Goal: Complete application form

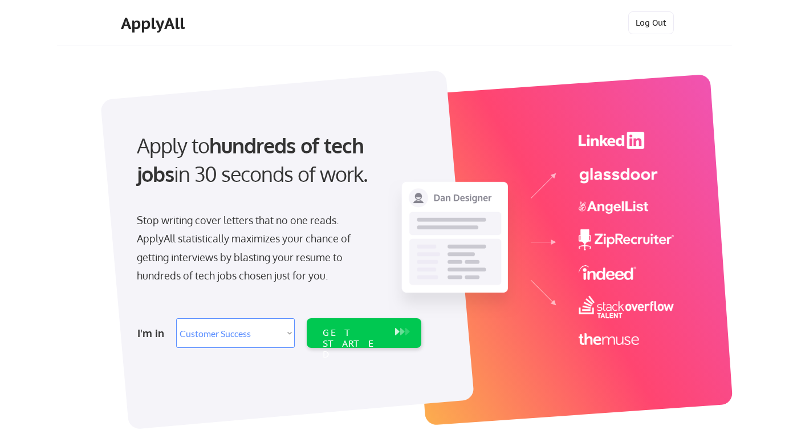
select select ""sales""
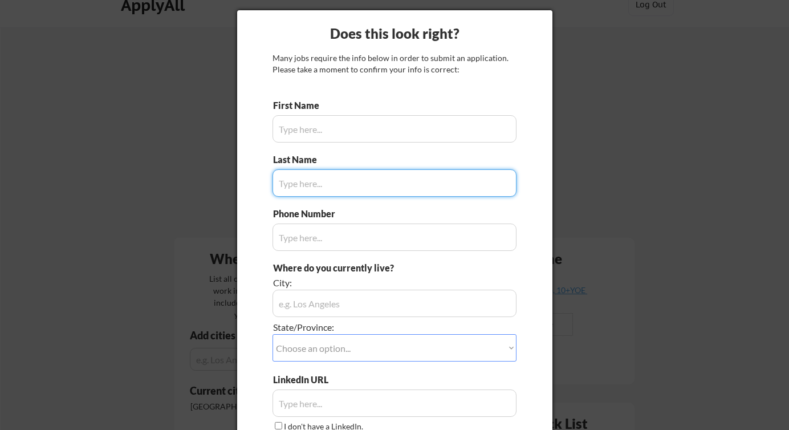
scroll to position [19, 0]
click at [158, 171] on div at bounding box center [394, 215] width 789 height 430
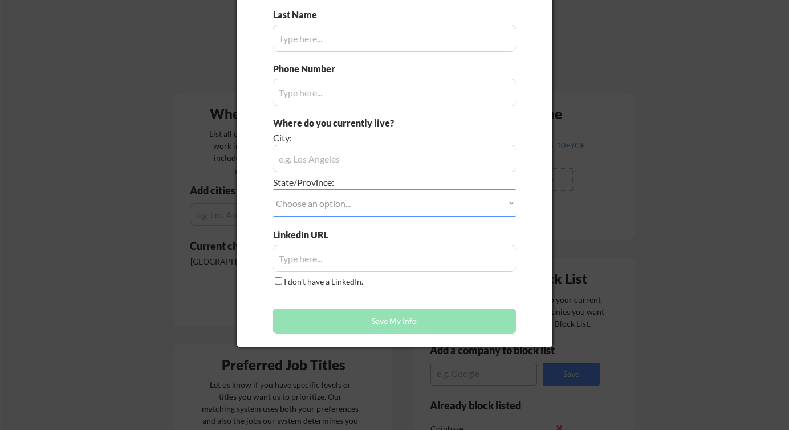
scroll to position [172, 0]
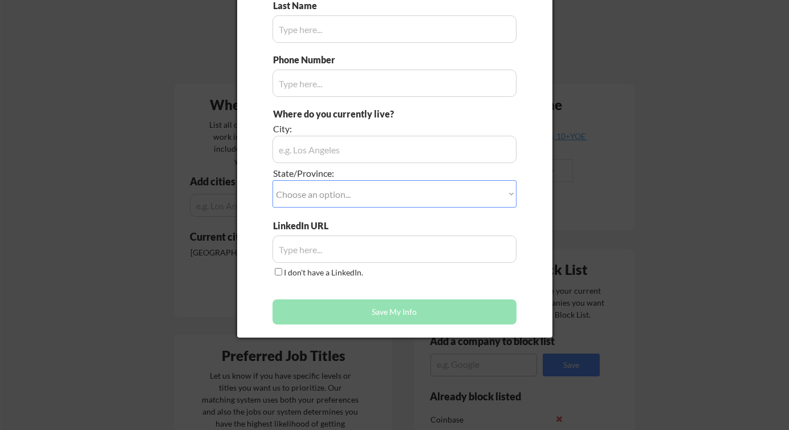
click at [158, 249] on div at bounding box center [394, 215] width 789 height 430
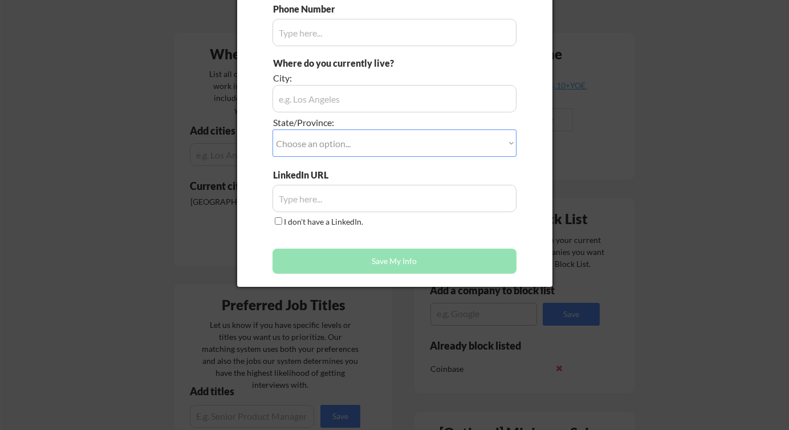
scroll to position [0, 0]
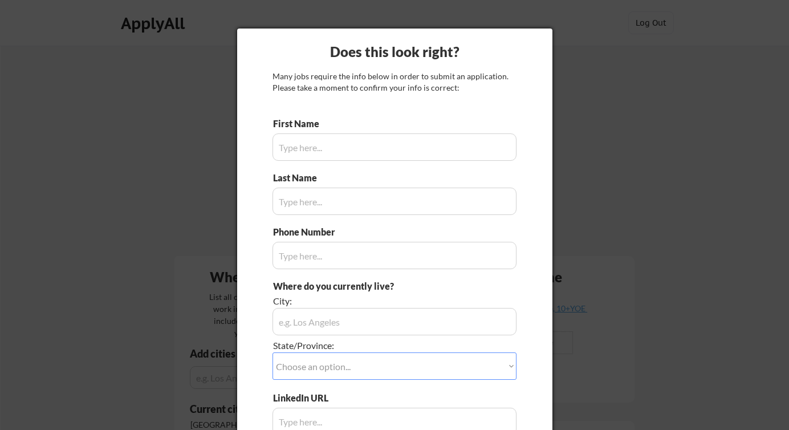
click at [339, 150] on input "input" at bounding box center [394, 146] width 244 height 27
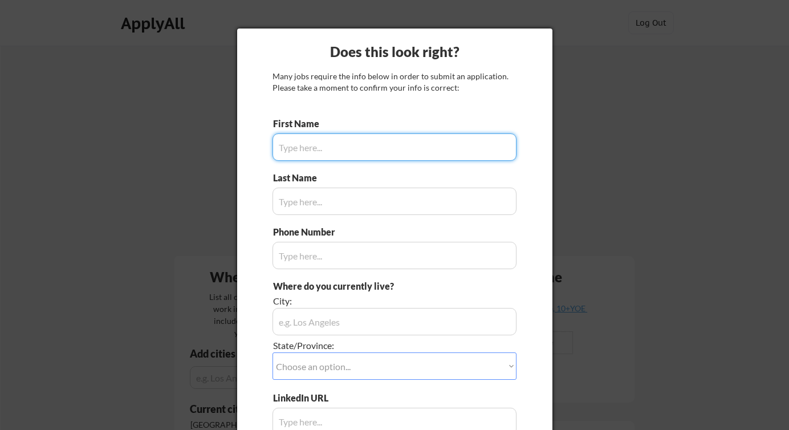
type input "[PERSON_NAME]"
type input "2256238598"
type input "[GEOGRAPHIC_DATA]"
select select ""[US_STATE]""
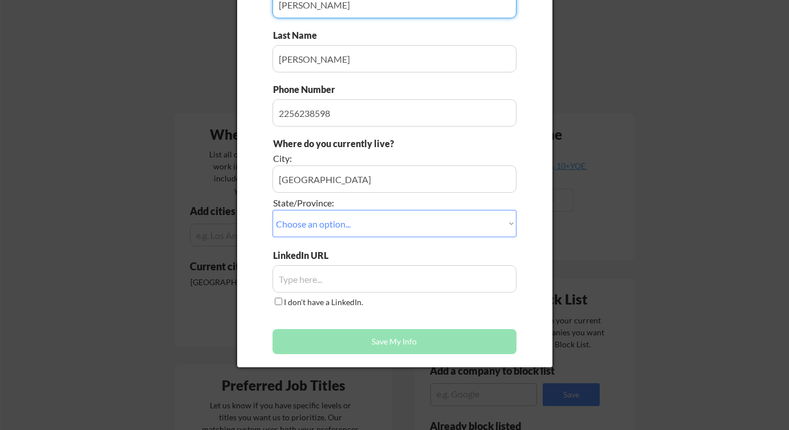
scroll to position [177, 0]
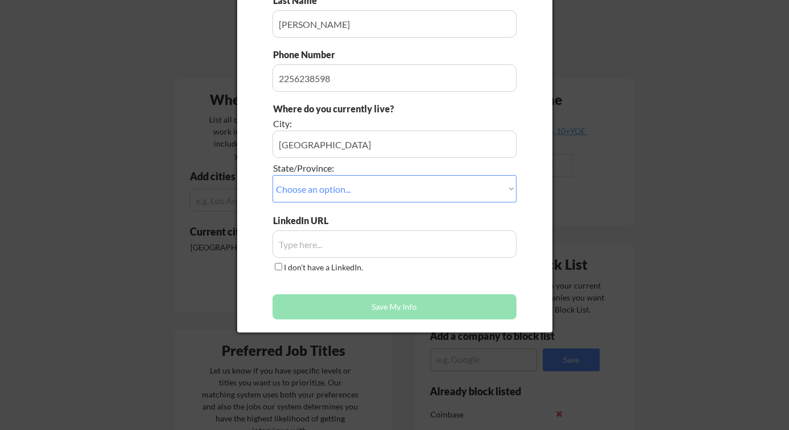
click at [362, 242] on input "input" at bounding box center [394, 243] width 244 height 27
paste input "[URL][DOMAIN_NAME][PERSON_NAME]"
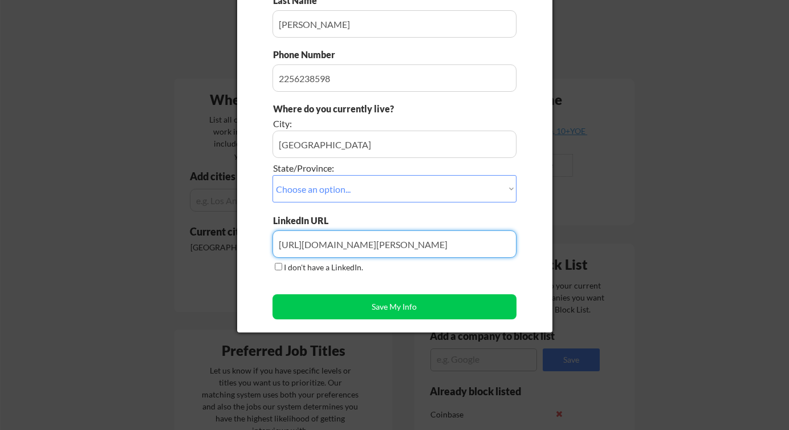
scroll to position [174, 0]
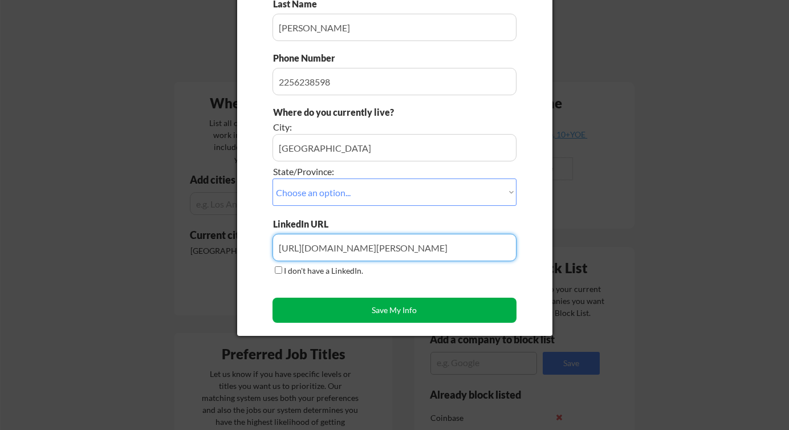
type input "[URL][DOMAIN_NAME][PERSON_NAME]"
click at [350, 311] on button "Save My Info" at bounding box center [394, 309] width 244 height 25
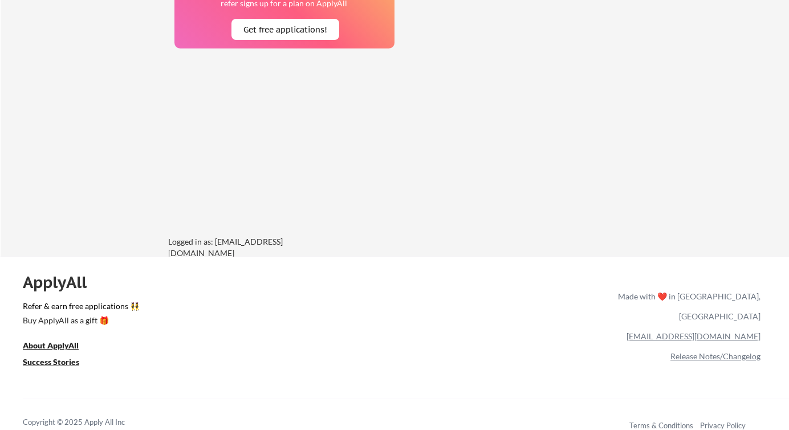
scroll to position [975, 0]
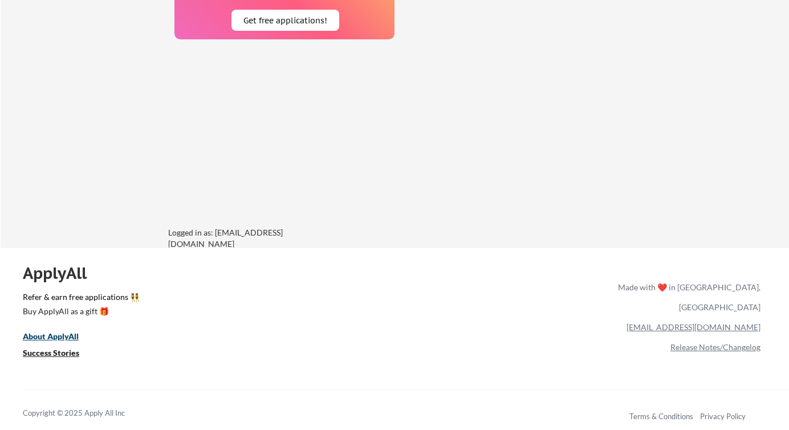
click at [62, 332] on u "About ApplyAll" at bounding box center [51, 336] width 56 height 10
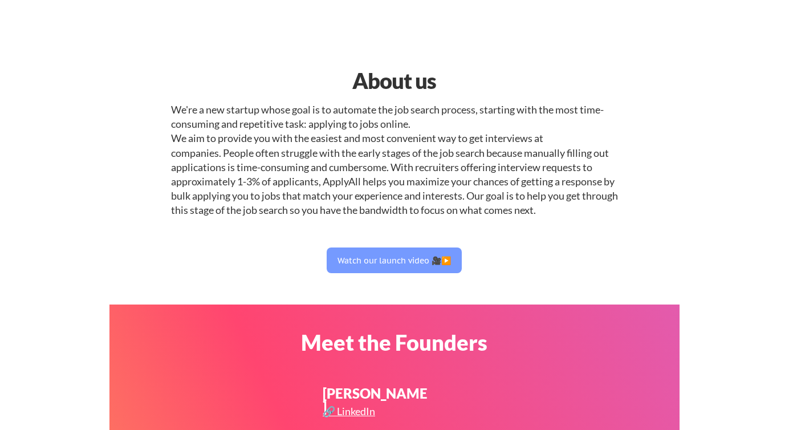
select select ""sales""
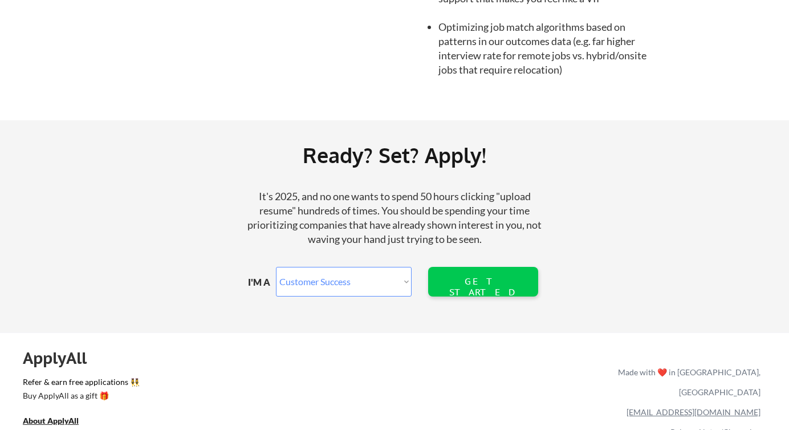
scroll to position [1344, 0]
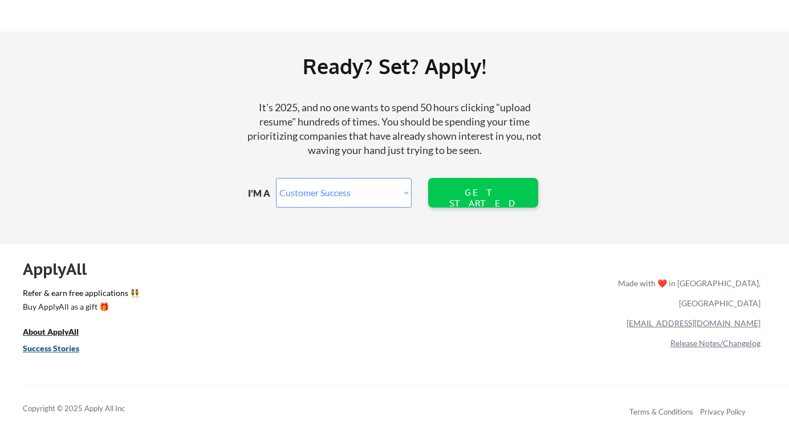
click at [70, 351] on u "Success Stories" at bounding box center [51, 348] width 56 height 10
